Goal: Find specific page/section: Find specific page/section

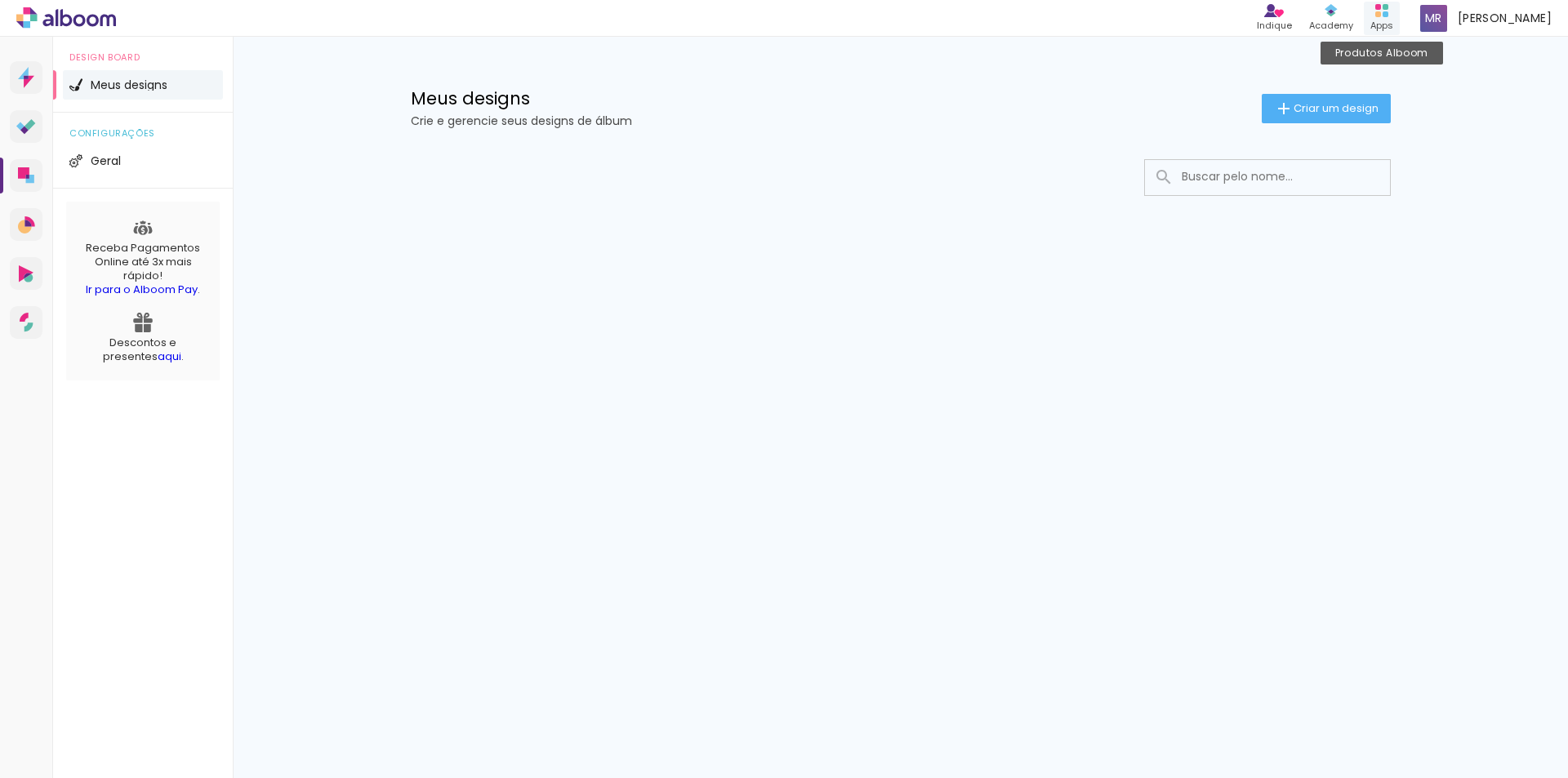
click at [1393, 21] on div "Apps" at bounding box center [1381, 26] width 23 height 14
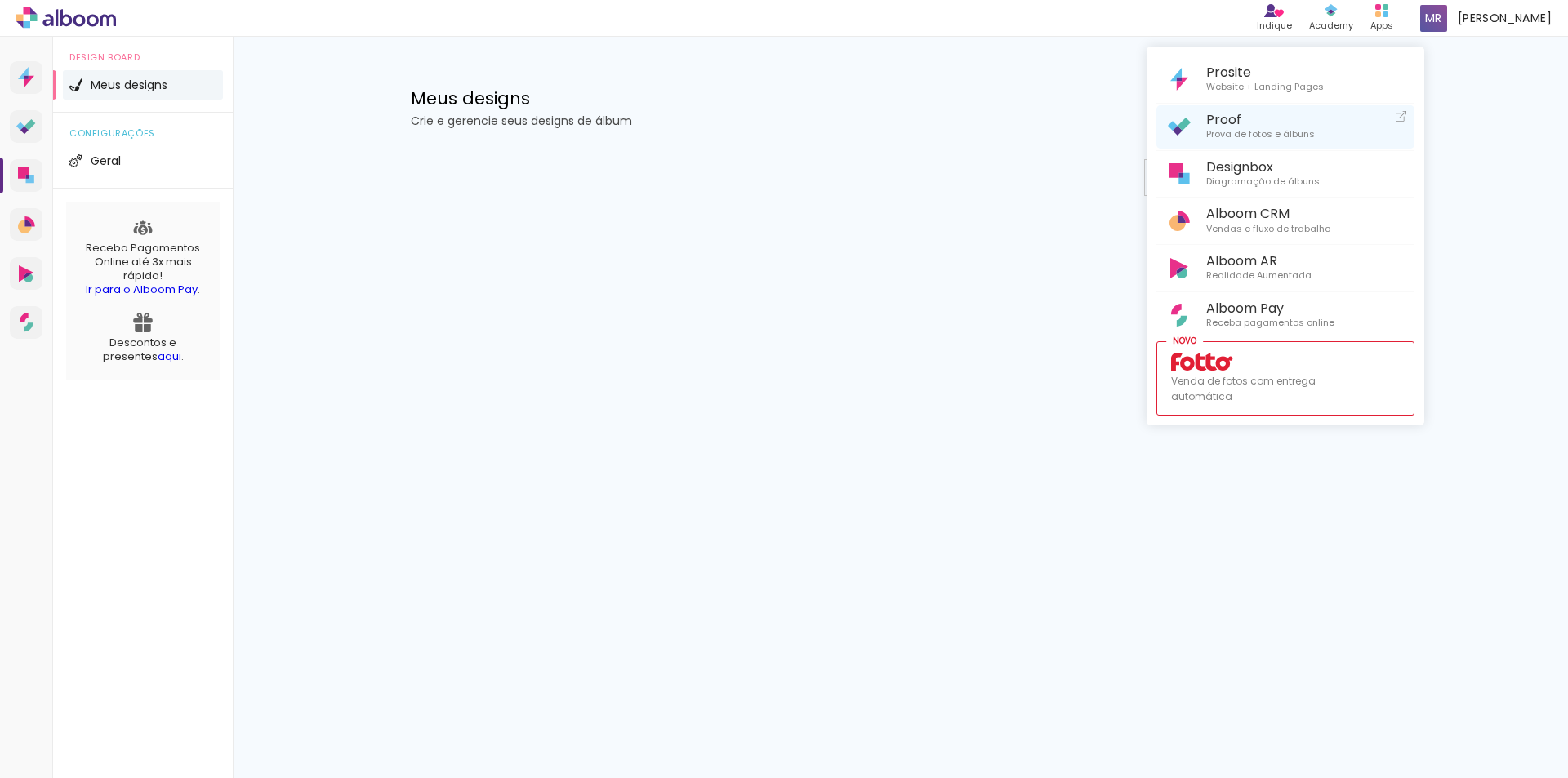
click at [1278, 132] on span "Prova de fotos e álbuns" at bounding box center [1260, 135] width 109 height 15
